Goal: Task Accomplishment & Management: Use online tool/utility

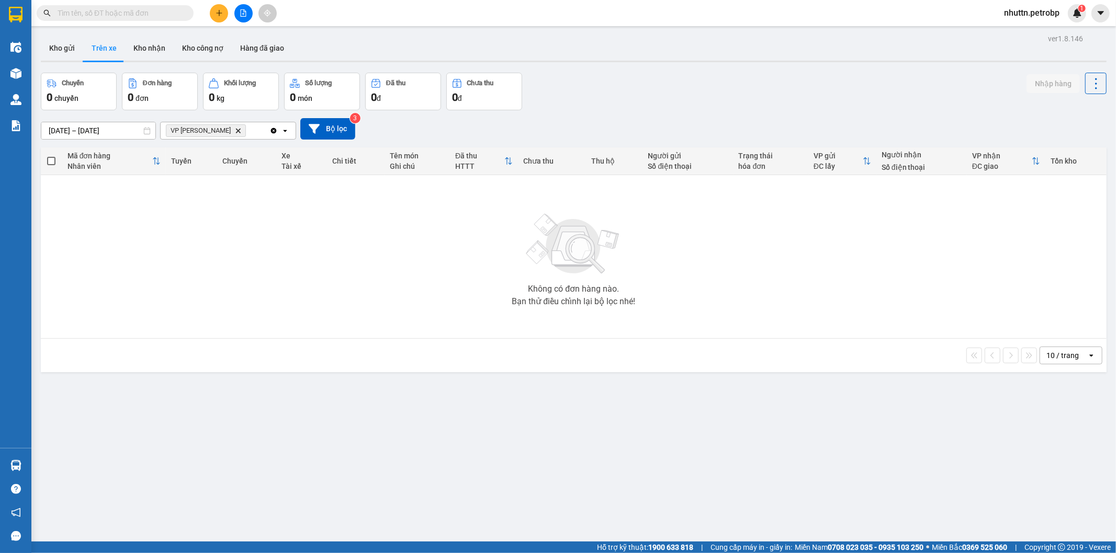
click at [102, 50] on button "Trên xe" at bounding box center [104, 48] width 42 height 25
click at [147, 44] on button "Kho nhận" at bounding box center [149, 48] width 49 height 25
type input "[DATE] – [DATE]"
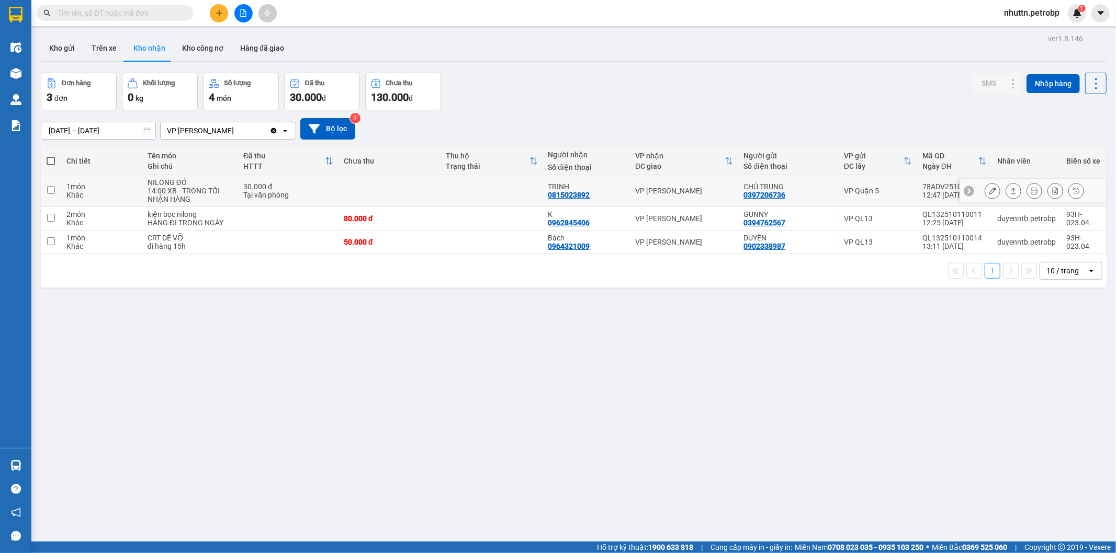
click at [54, 190] on input "checkbox" at bounding box center [51, 190] width 8 height 8
checkbox input "true"
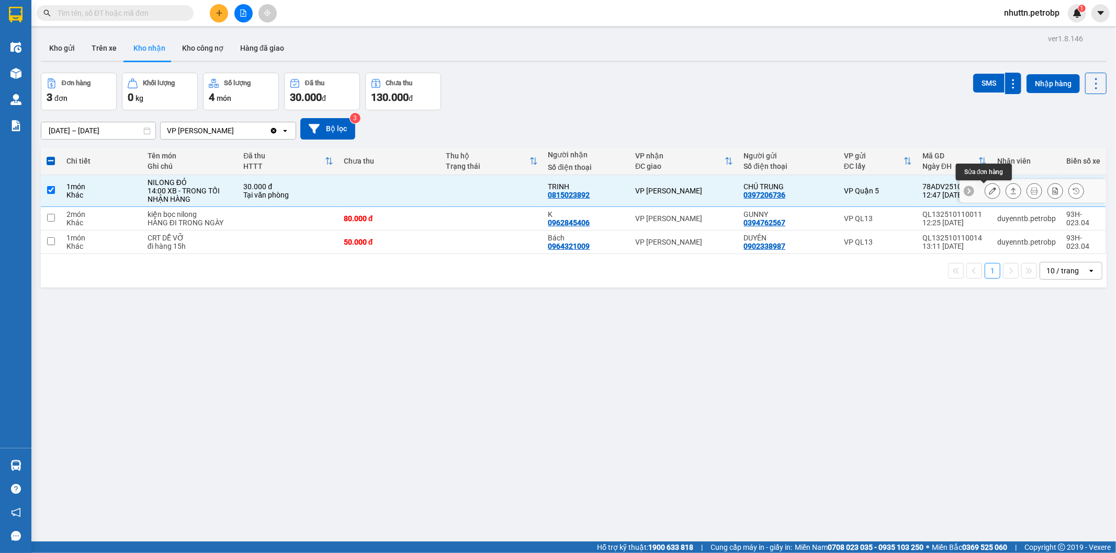
click at [989, 194] on icon at bounding box center [992, 190] width 7 height 7
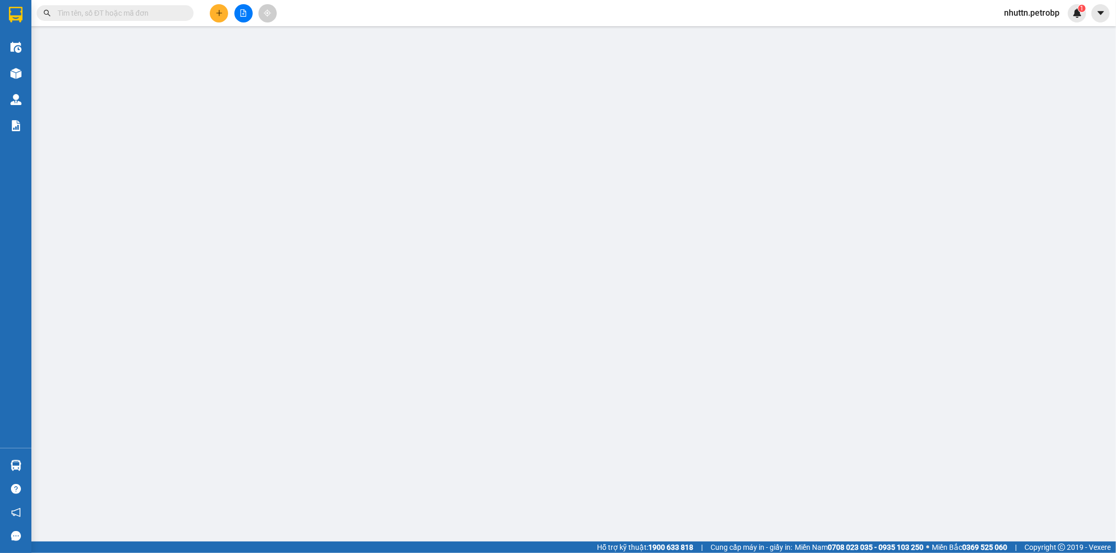
type input "0397206736"
type input "CHÚ TRUNG"
type input "0815023892"
type input "TRINH"
type input "30.000"
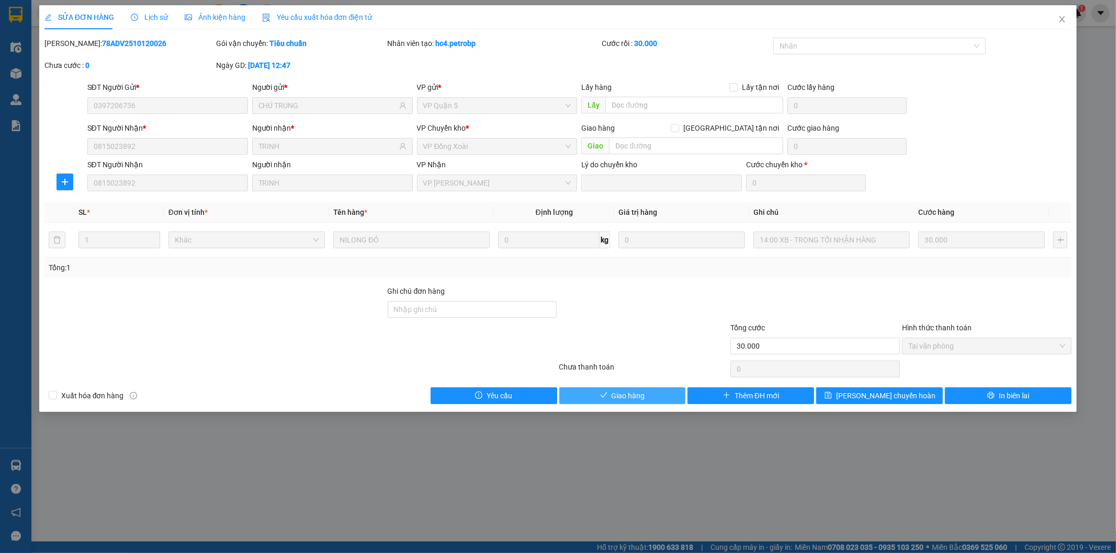
click at [609, 395] on button "Giao hàng" at bounding box center [622, 396] width 127 height 17
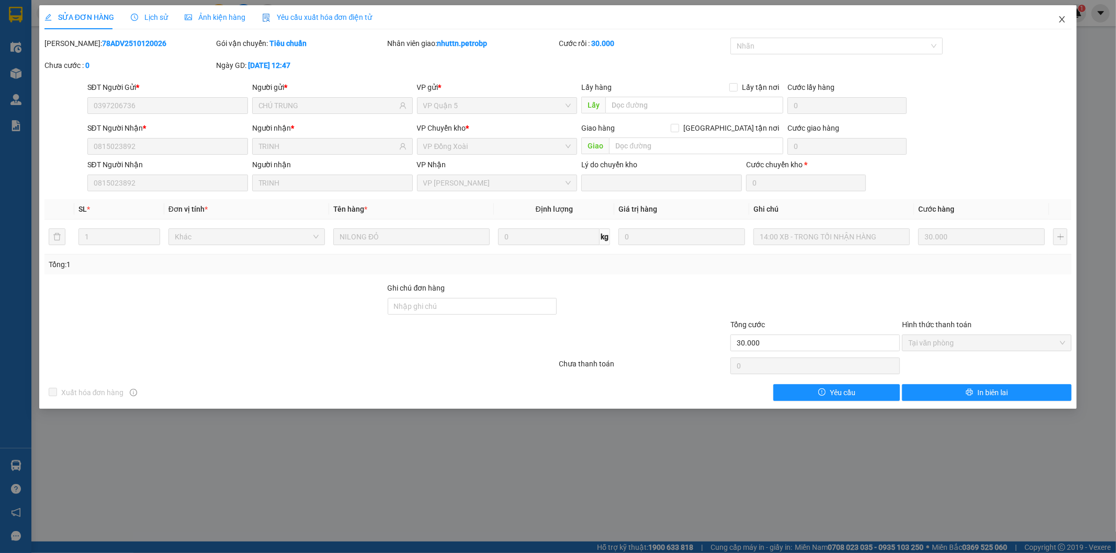
click at [1062, 18] on icon "close" at bounding box center [1062, 19] width 8 height 8
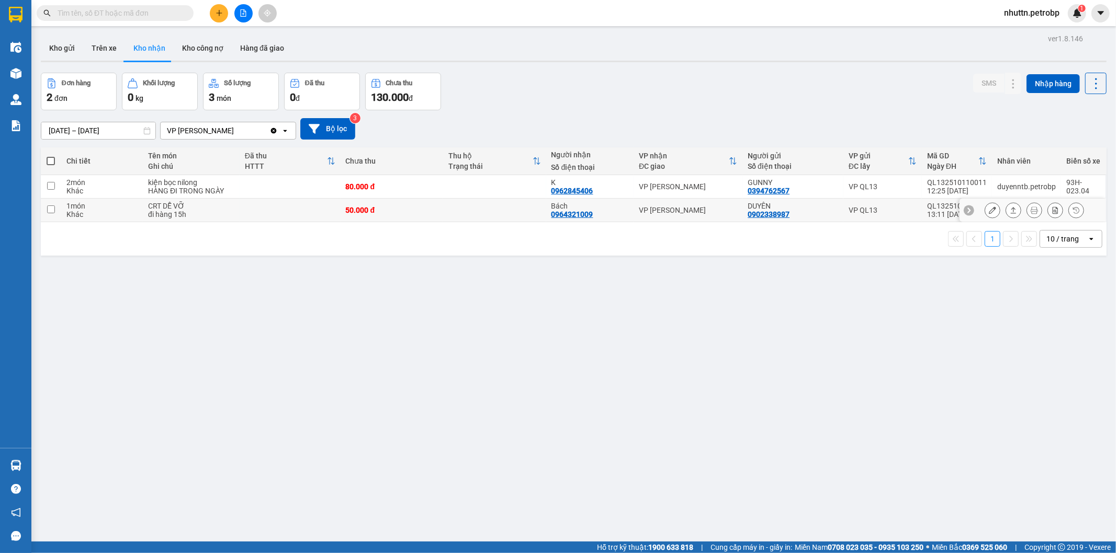
click at [47, 208] on input "checkbox" at bounding box center [51, 210] width 8 height 8
checkbox input "true"
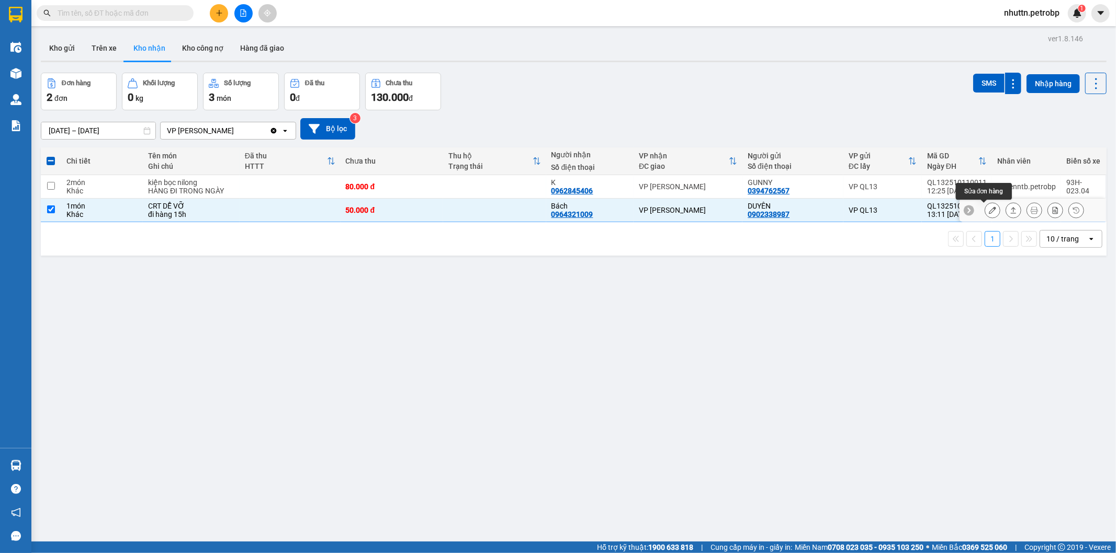
click at [989, 212] on icon at bounding box center [992, 210] width 7 height 7
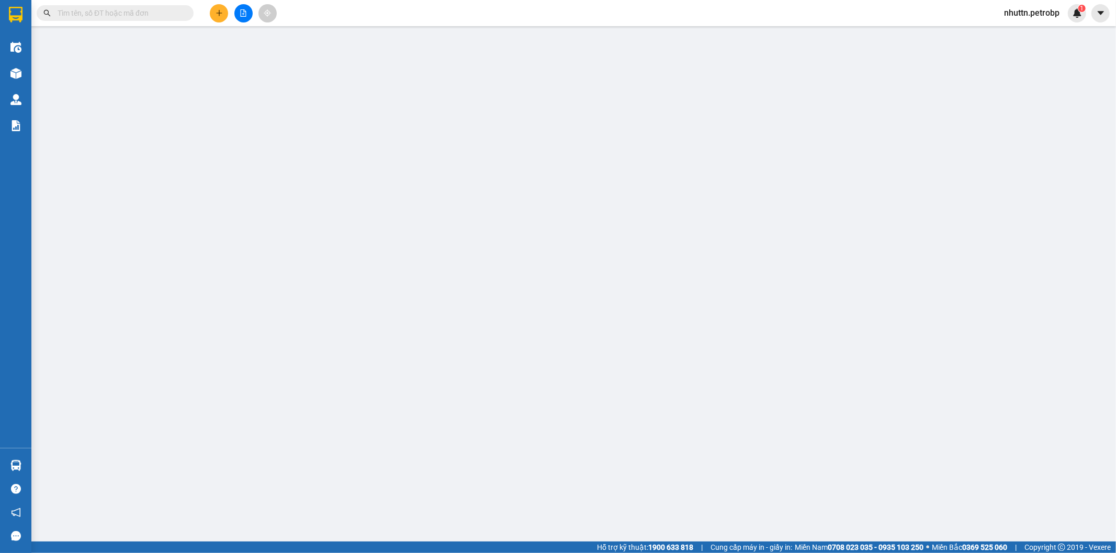
type input "0902338987"
type input "DUYÊN"
type input "0964321009"
type input "Bách"
type input "50.000"
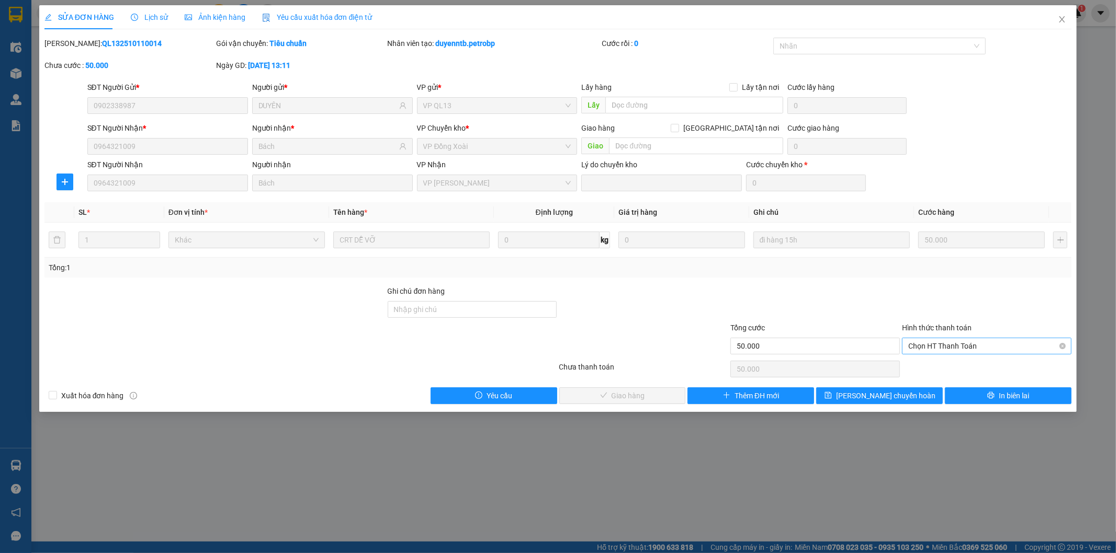
click at [944, 349] on span "Chọn HT Thanh Toán" at bounding box center [986, 346] width 157 height 16
click at [944, 365] on div "Tại văn phòng" at bounding box center [987, 367] width 157 height 12
type input "0"
click at [589, 399] on button "Giao hàng" at bounding box center [622, 396] width 127 height 17
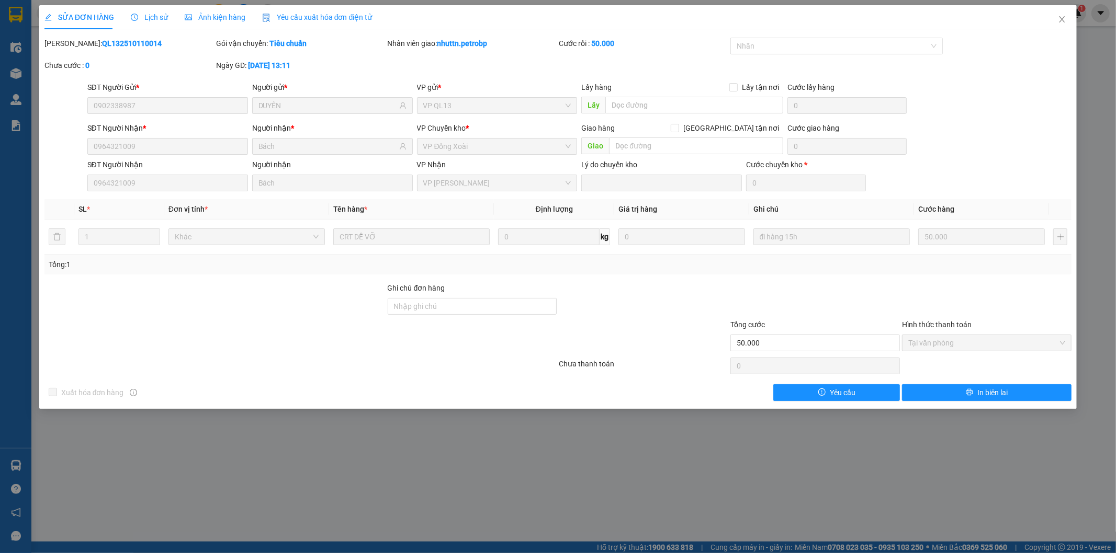
drag, startPoint x: 70, startPoint y: 42, endPoint x: 139, endPoint y: 50, distance: 69.4
click at [139, 50] on div "[PERSON_NAME]: QL132510110014" at bounding box center [129, 49] width 172 height 22
copy b "QL132510110014"
click at [1063, 18] on icon "close" at bounding box center [1062, 19] width 6 height 6
